Goal: Find specific page/section: Find specific page/section

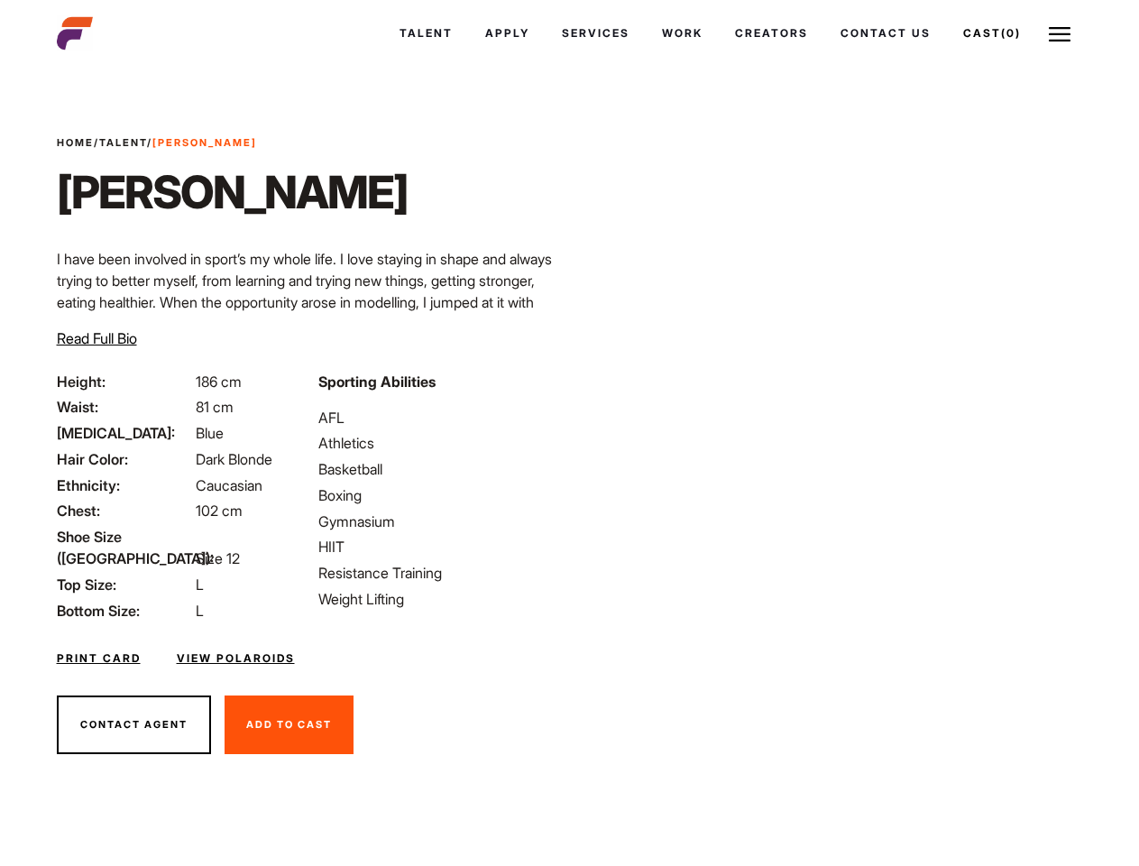
click at [989, 33] on link "Cast (0)" at bounding box center [992, 33] width 90 height 49
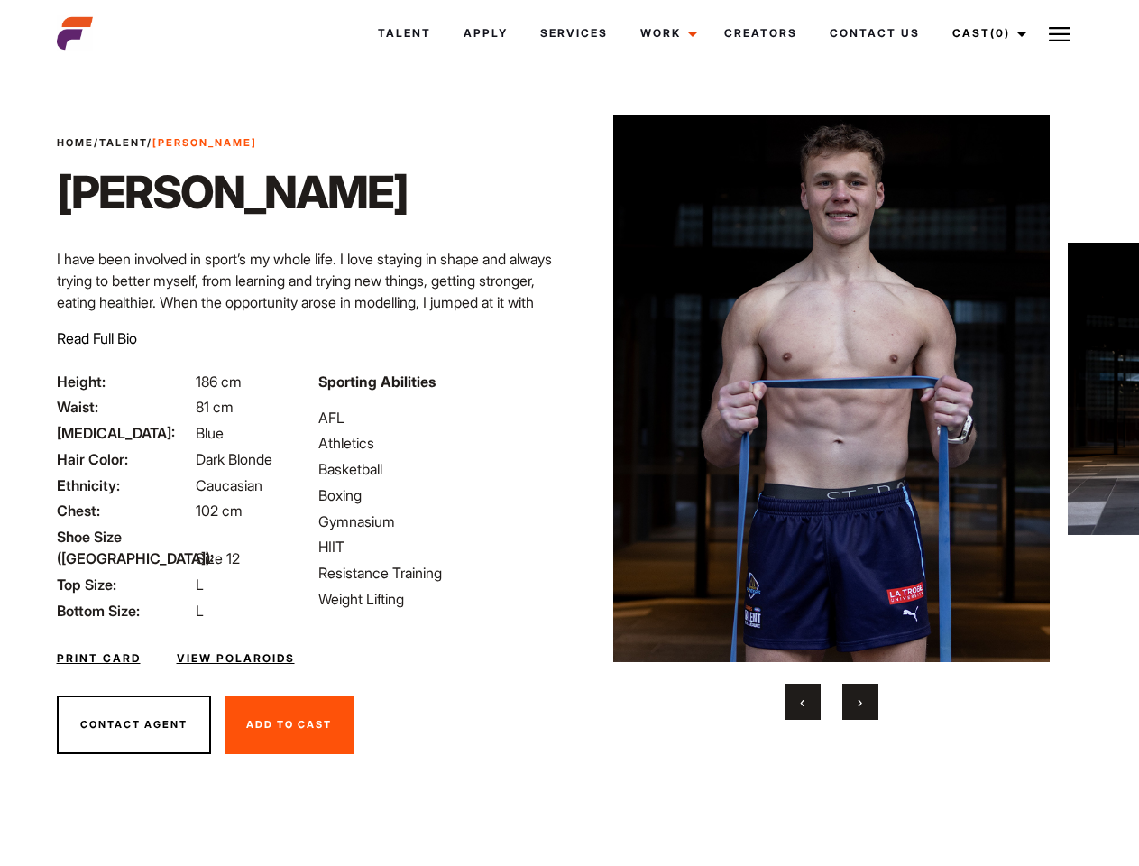
click at [984, 33] on link "Cast (0)" at bounding box center [986, 33] width 101 height 49
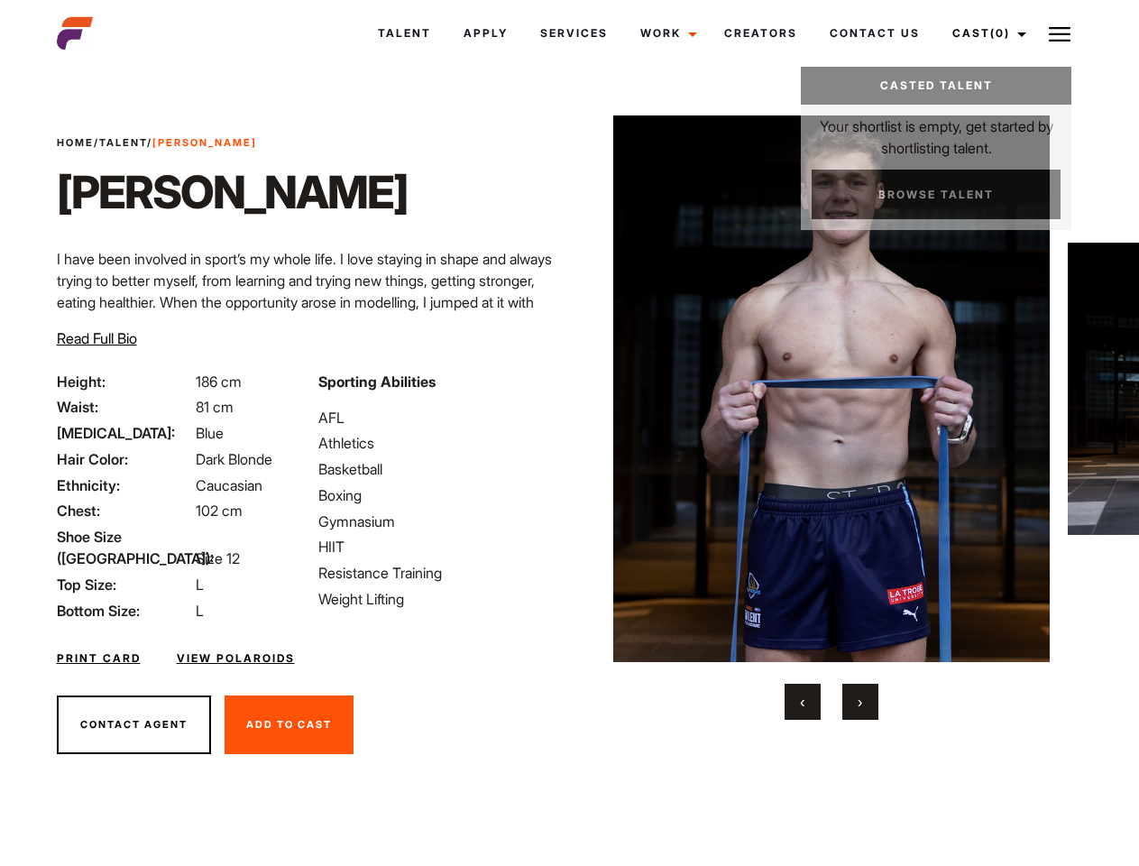
click at [1060, 33] on img at bounding box center [1060, 34] width 22 height 22
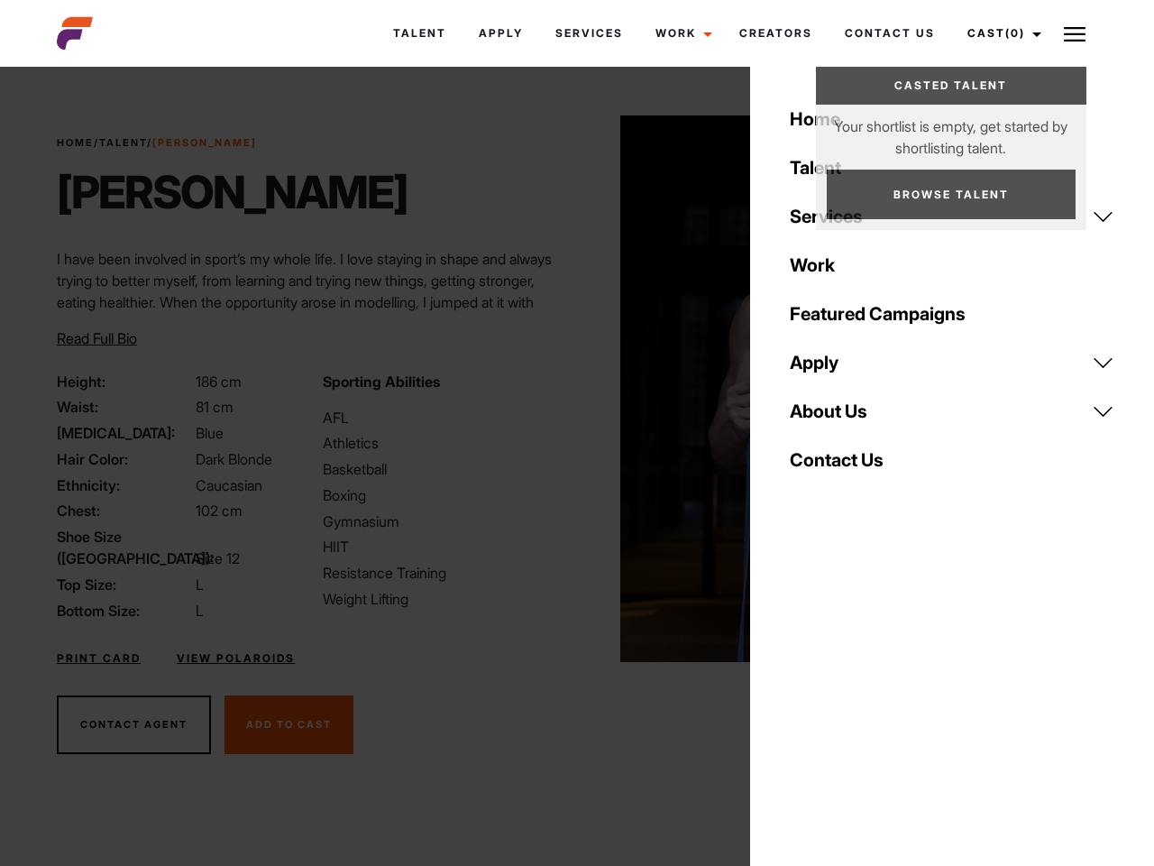
click at [831, 418] on img at bounding box center [839, 388] width 437 height 547
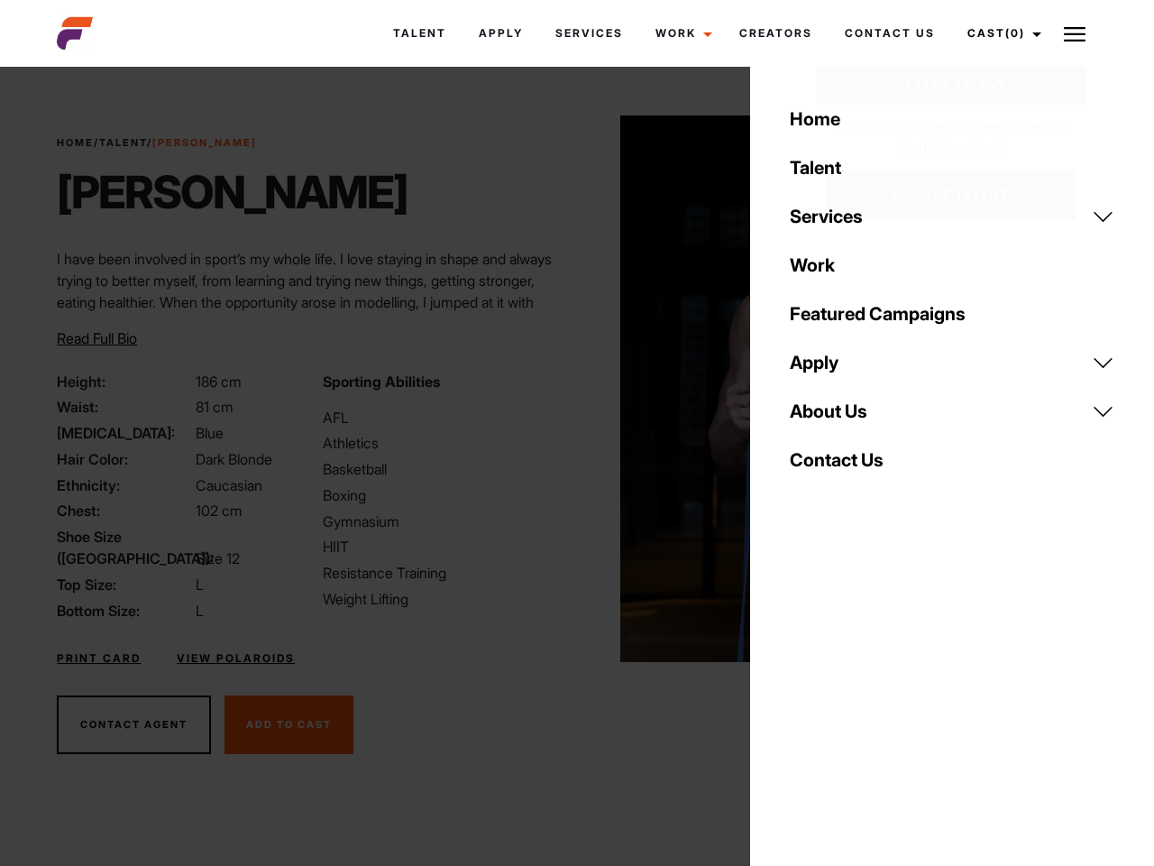
click at [569, 389] on div "Sporting Abilities AFL Athletics Basketball Boxing Gymnasium HIIT Resistance Tr…" at bounding box center [444, 496] width 265 height 251
click at [803, 702] on div "Home Talent Services Talent Casting Photography Videography Creative Hair and M…" at bounding box center [952, 433] width 404 height 866
click at [860, 702] on div "Home Talent Services Talent Casting Photography Videography Creative Hair and M…" at bounding box center [952, 433] width 404 height 866
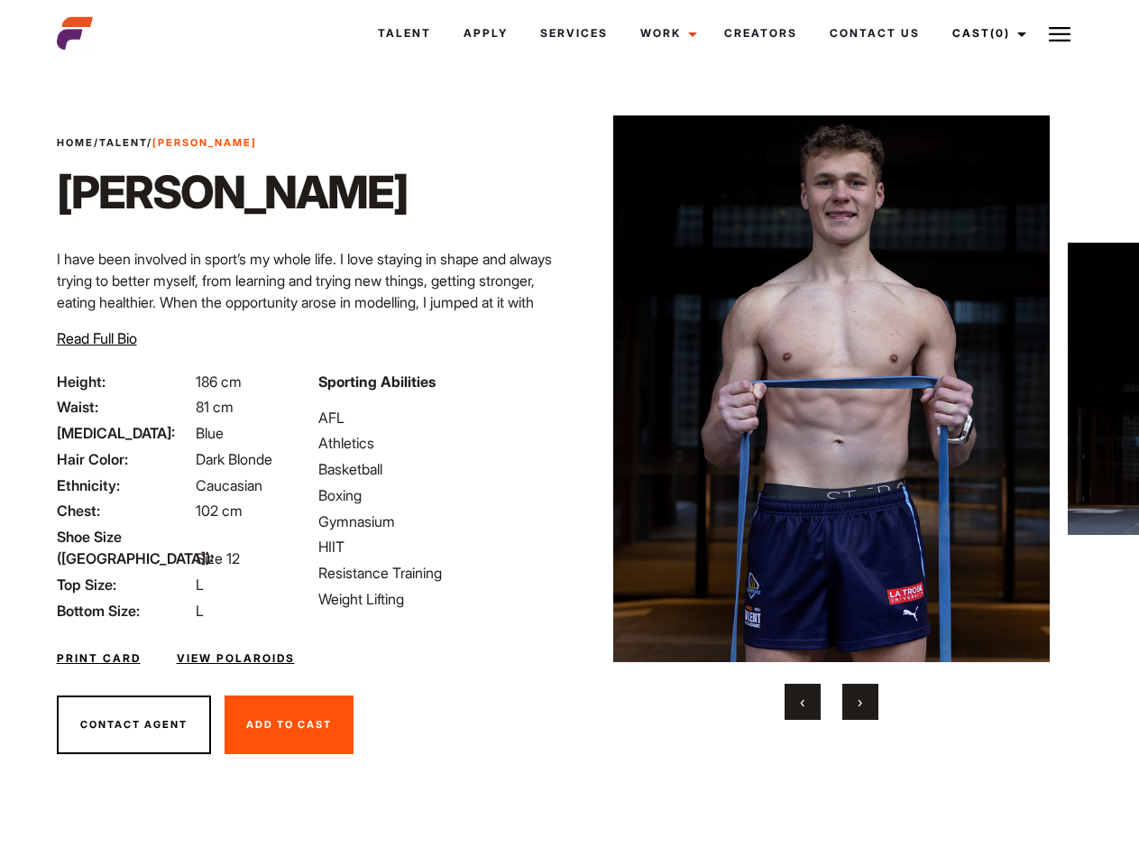
click at [984, 33] on link "Cast (0)" at bounding box center [986, 33] width 101 height 49
click at [1060, 33] on img at bounding box center [1060, 34] width 22 height 22
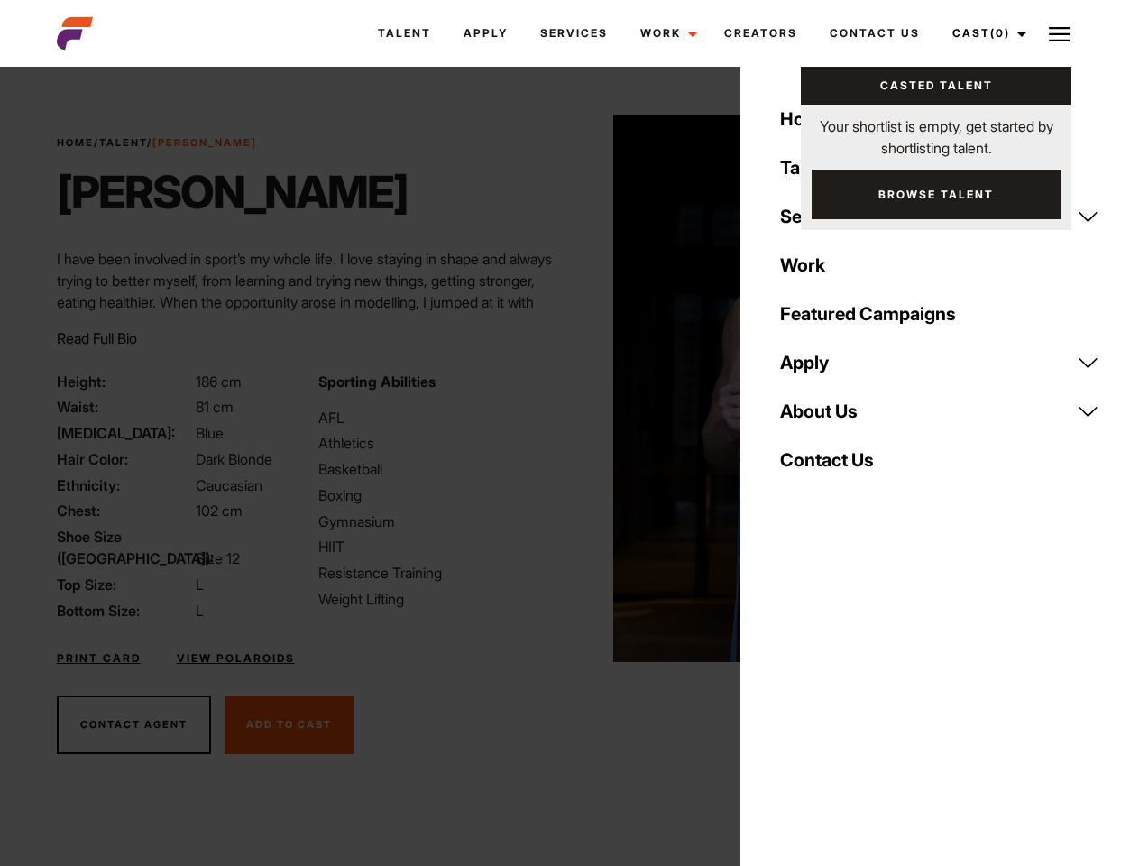
click at [831, 418] on img at bounding box center [831, 388] width 437 height 547
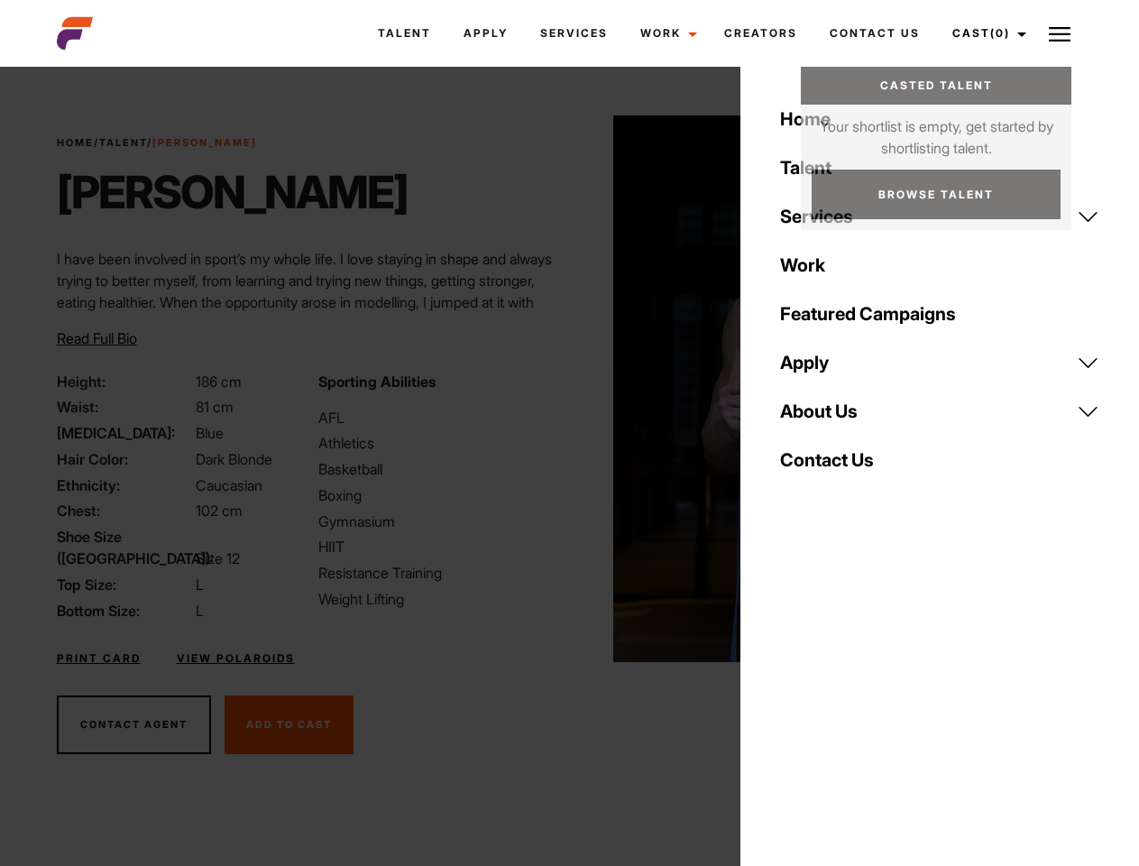
click at [569, 389] on div "Sporting Abilities AFL Athletics Basketball Boxing Gymnasium HIIT Resistance Tr…" at bounding box center [439, 496] width 262 height 251
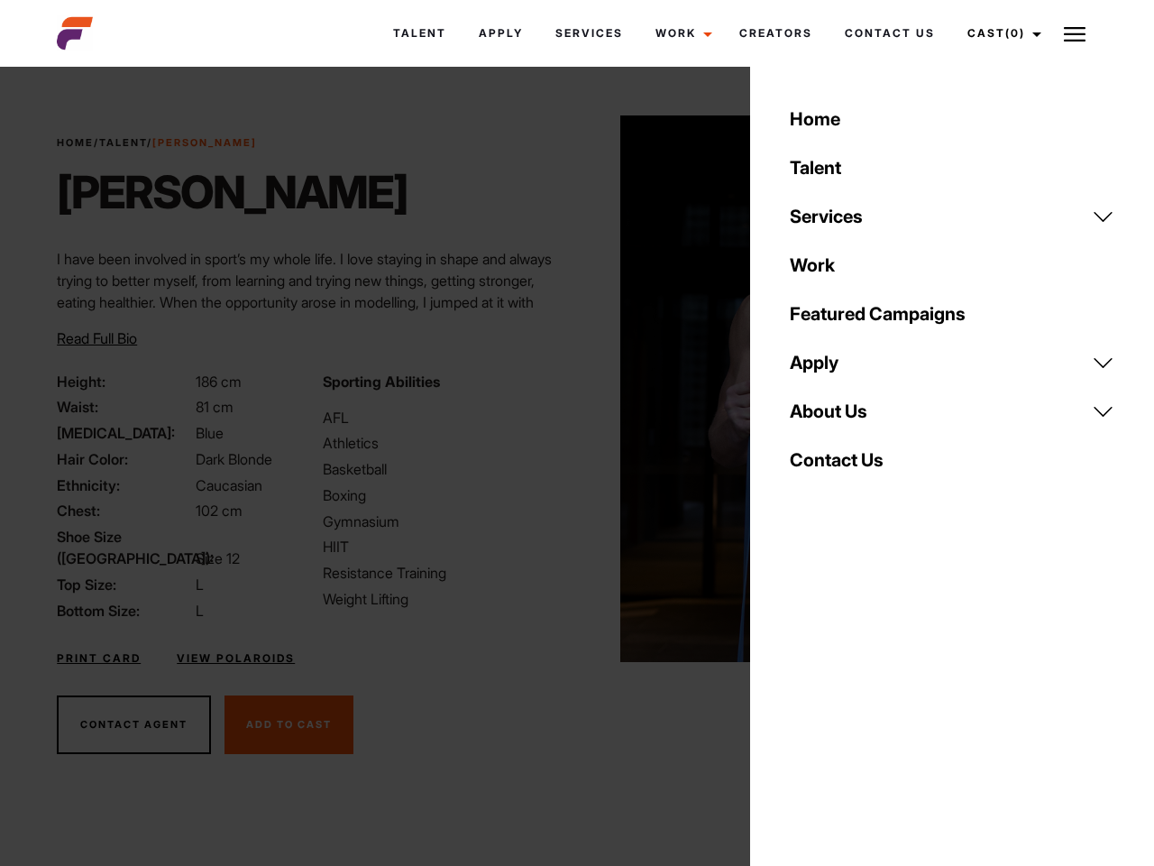
click at [803, 702] on button "‹" at bounding box center [813, 702] width 36 height 36
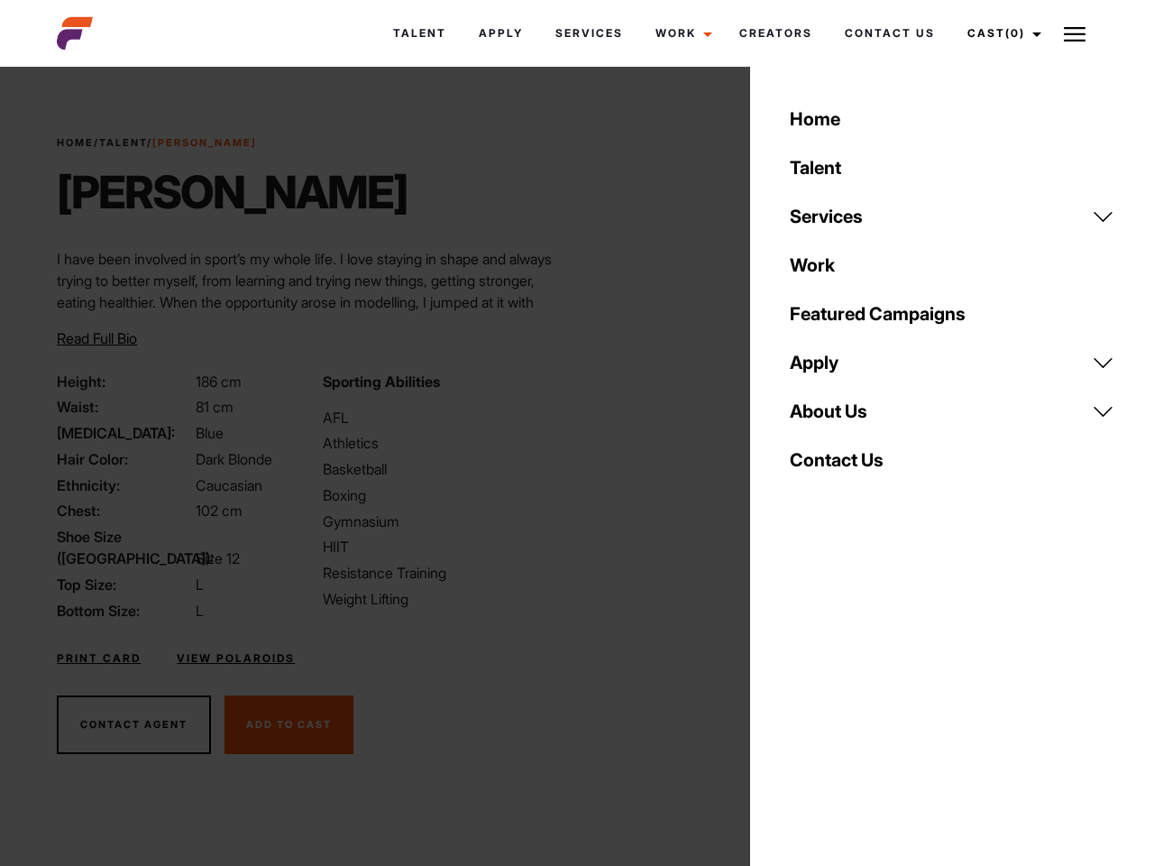
click at [860, 702] on div "Home Talent Services Talent Casting Photography Videography Creative Hair and M…" at bounding box center [952, 433] width 404 height 866
